Goal: Find specific page/section: Find specific page/section

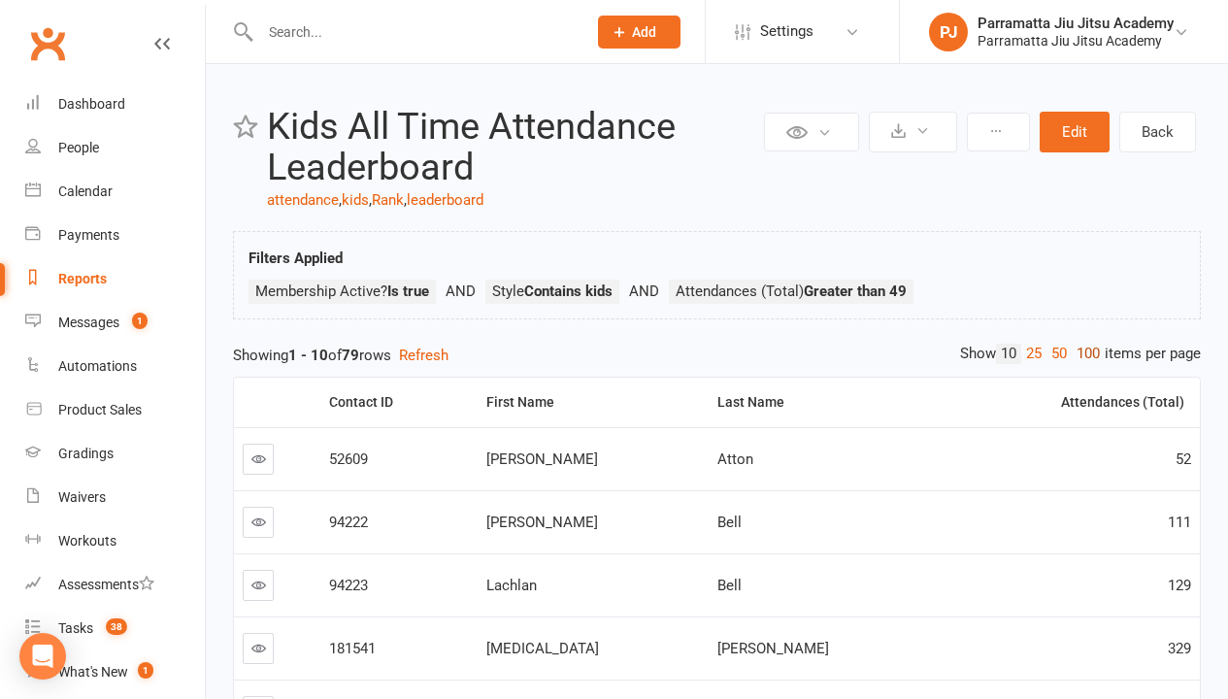
click at [1083, 353] on link "100" at bounding box center [1088, 354] width 33 height 20
